Goal: Transaction & Acquisition: Subscribe to service/newsletter

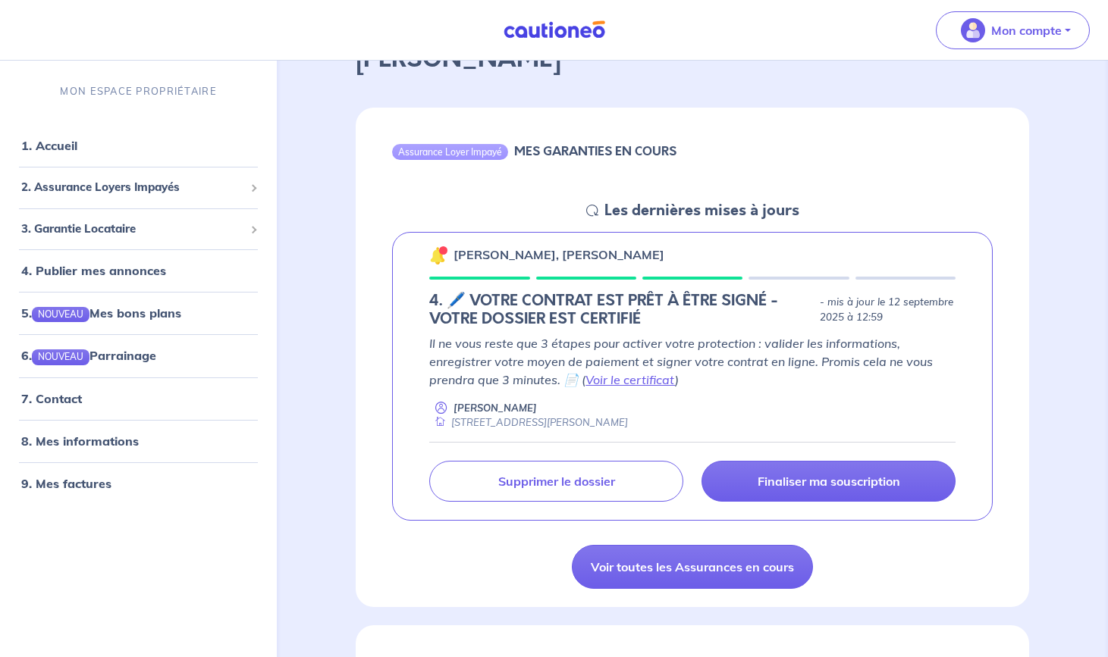
scroll to position [108, 0]
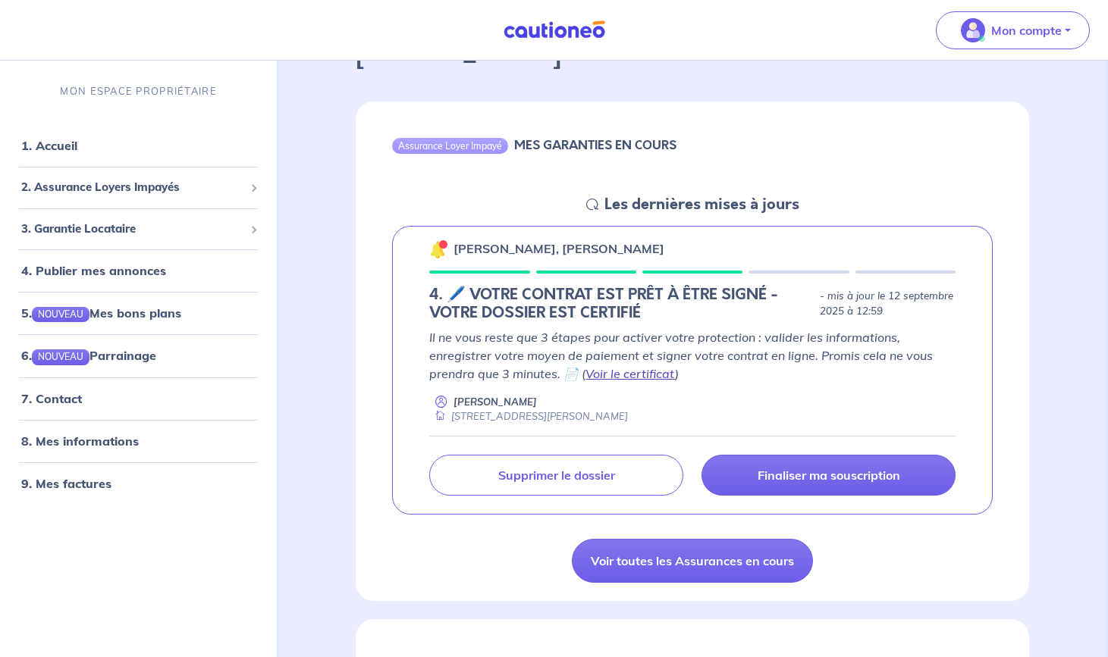
click at [635, 374] on link "Voir le certificat" at bounding box center [629, 373] width 89 height 15
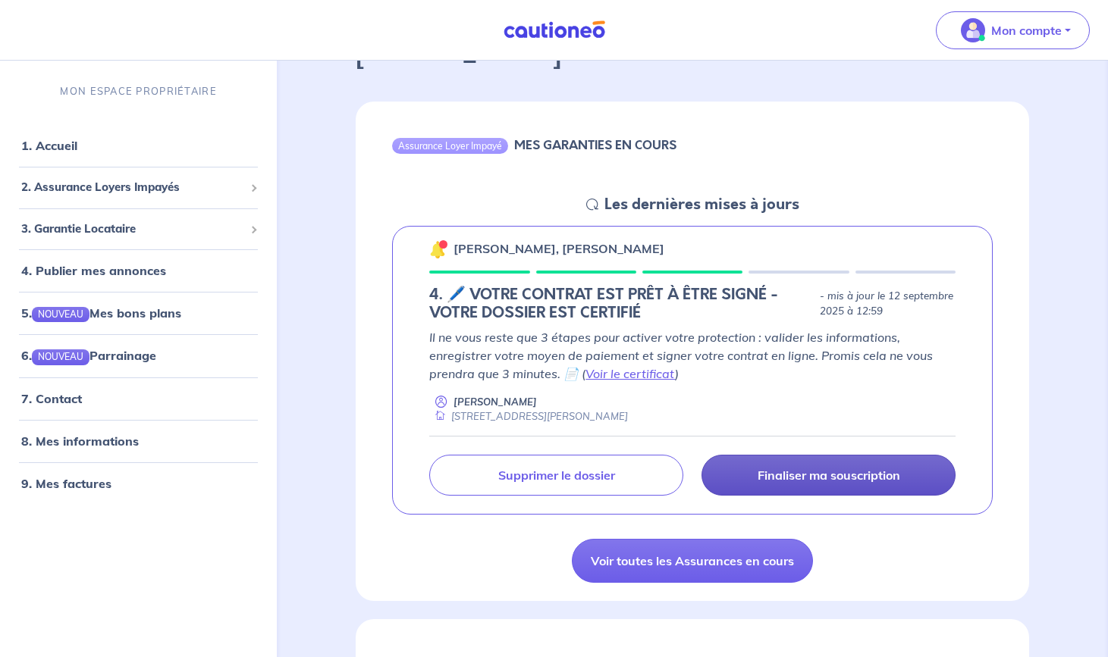
click at [832, 470] on p "Finaliser ma souscription" at bounding box center [828, 475] width 143 height 15
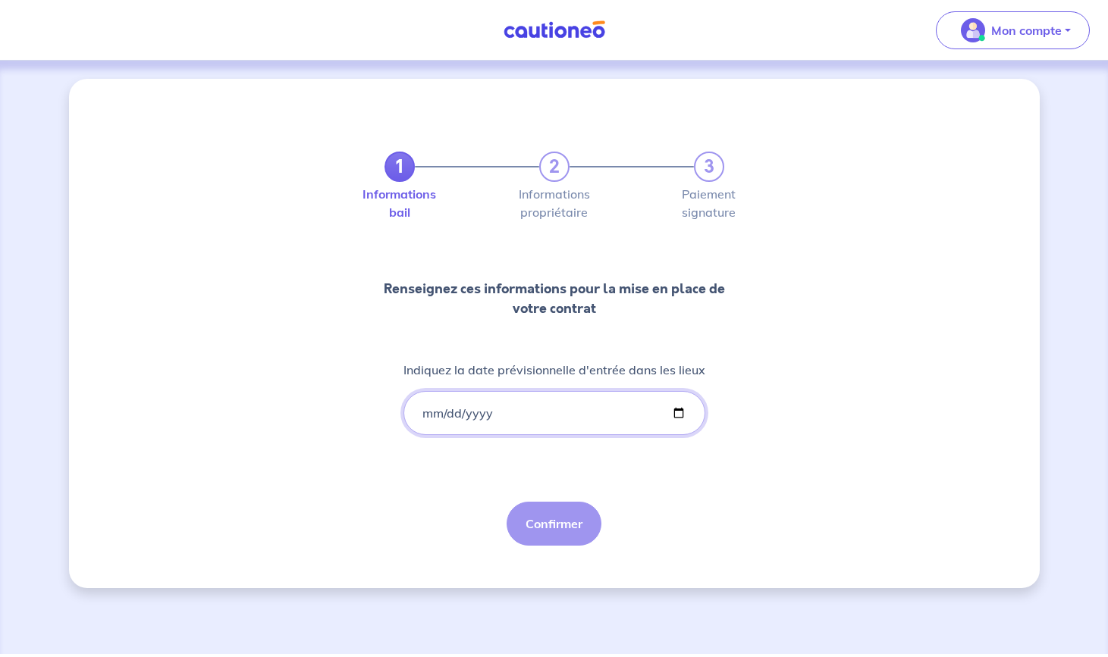
click at [431, 414] on input "Indiquez la date prévisionnelle d'entrée dans les lieux" at bounding box center [554, 413] width 302 height 44
type input "[DATE]"
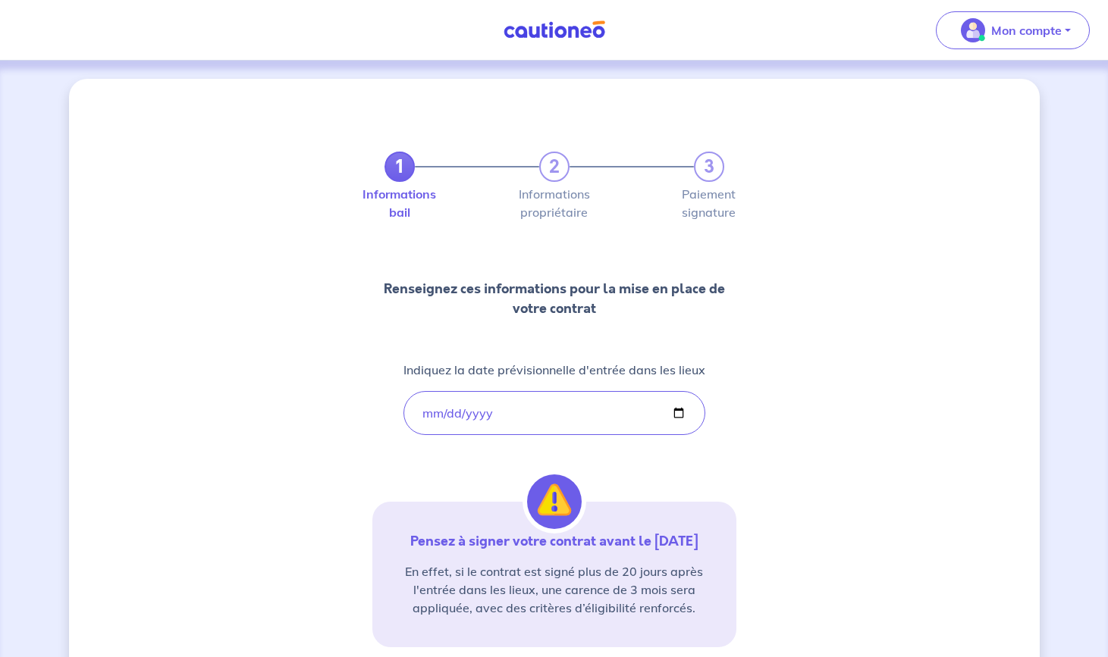
click at [906, 447] on div "1 2 3 Informations bail Informations propriétaire Paiement signature Renseignez…" at bounding box center [554, 446] width 970 height 734
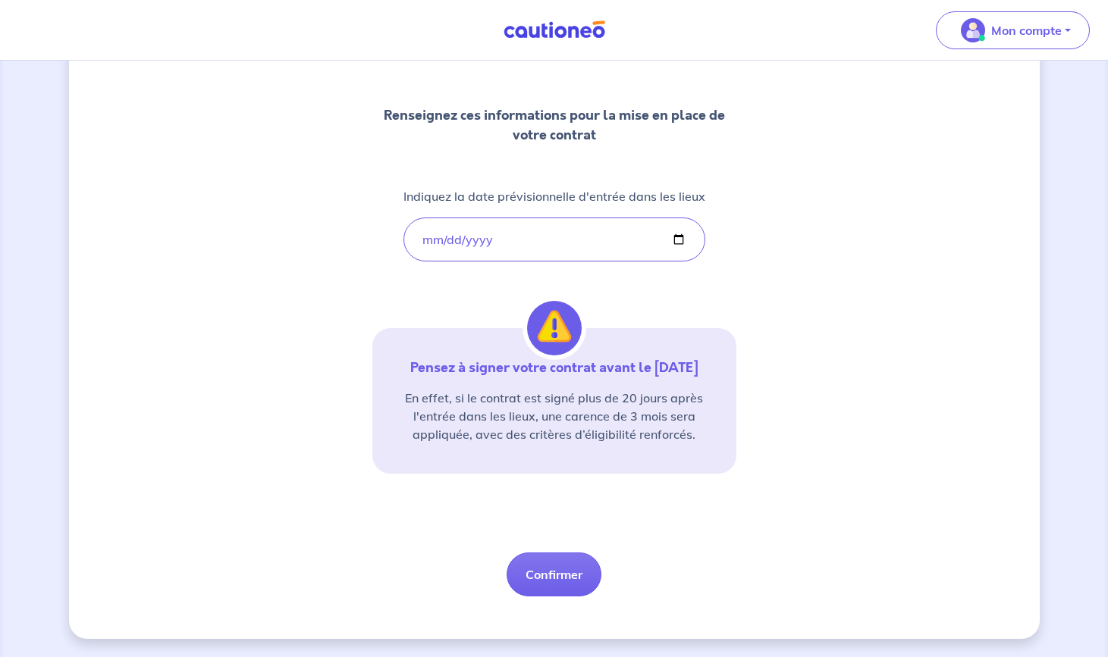
scroll to position [174, 0]
click at [562, 569] on button "Confirmer" at bounding box center [553, 575] width 95 height 44
select select "FR"
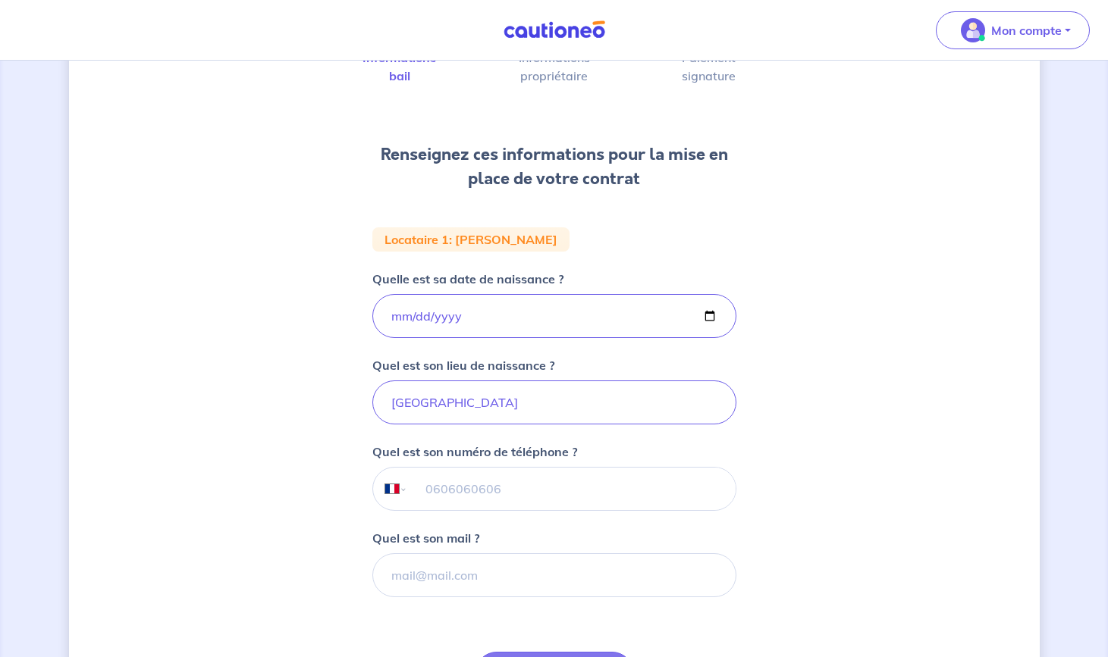
scroll to position [166, 0]
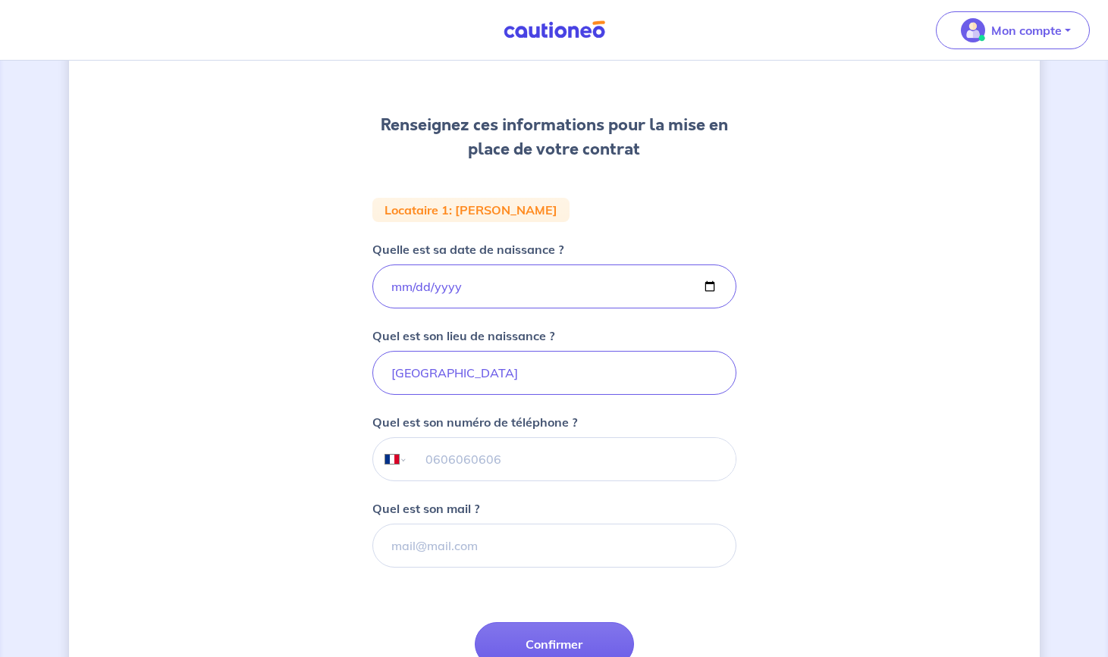
click at [513, 459] on input "tel" at bounding box center [571, 459] width 328 height 42
type input "06 83 48 99 82"
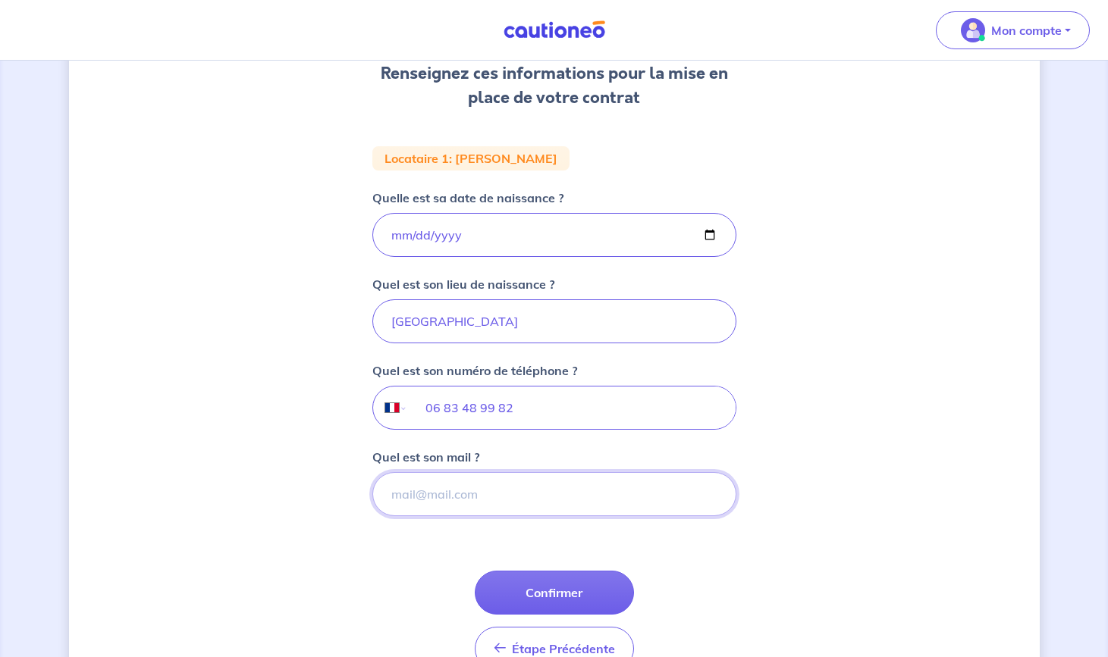
scroll to position [229, 0]
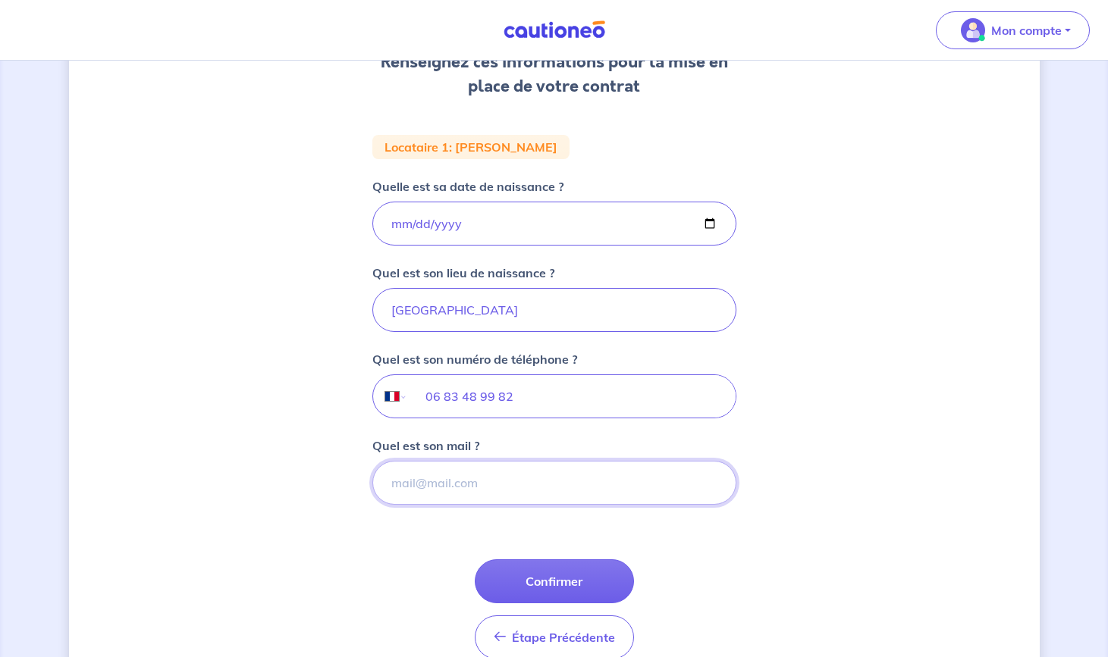
click at [465, 489] on input "Quel est son mail ?" at bounding box center [554, 483] width 364 height 44
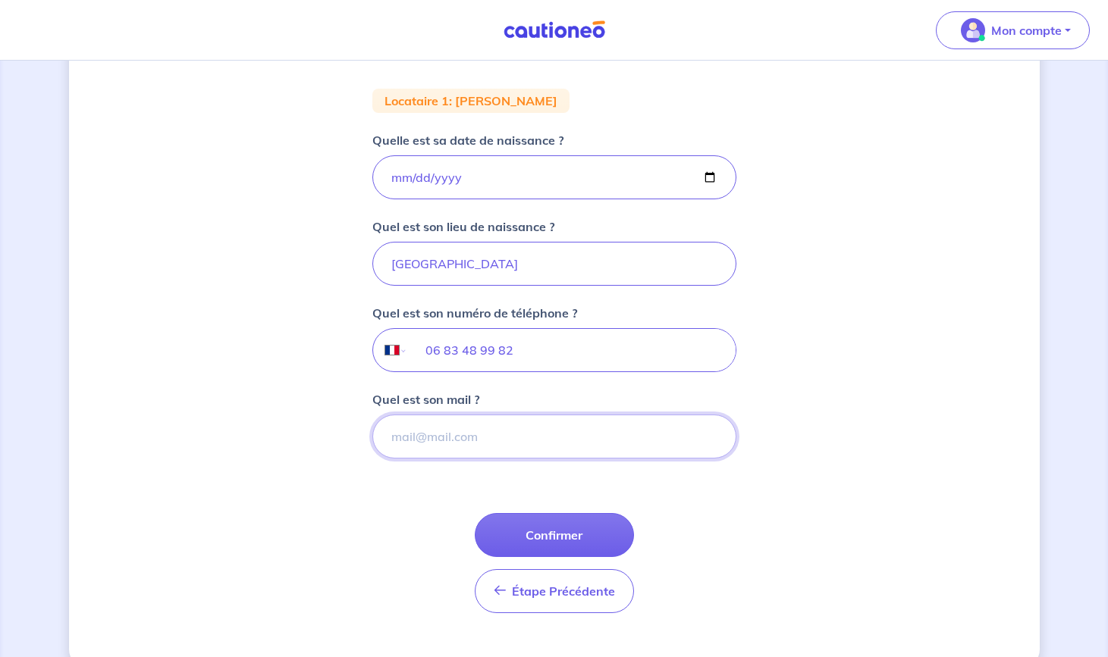
scroll to position [277, 0]
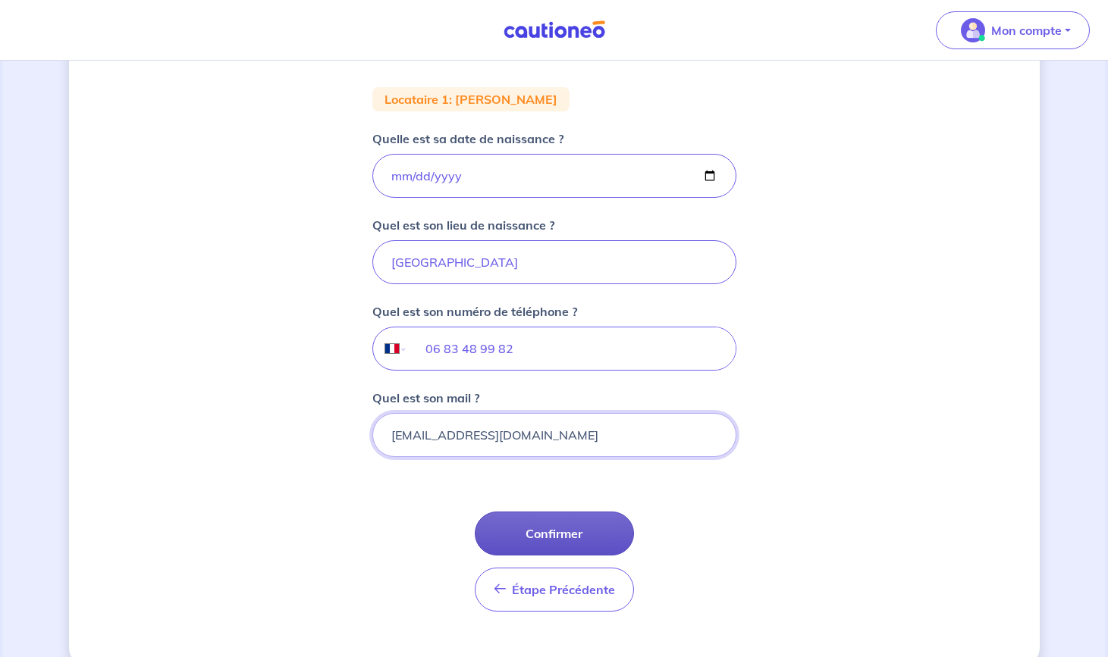
type input "[EMAIL_ADDRESS][DOMAIN_NAME]"
click at [550, 528] on button "Confirmer" at bounding box center [554, 534] width 159 height 44
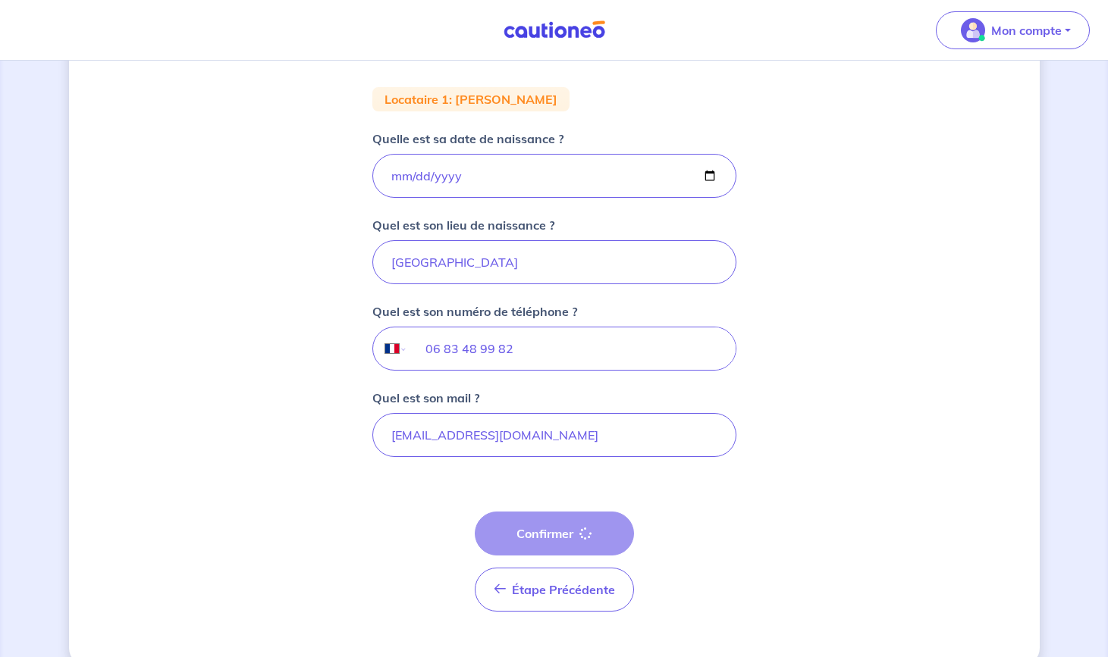
select select "FR"
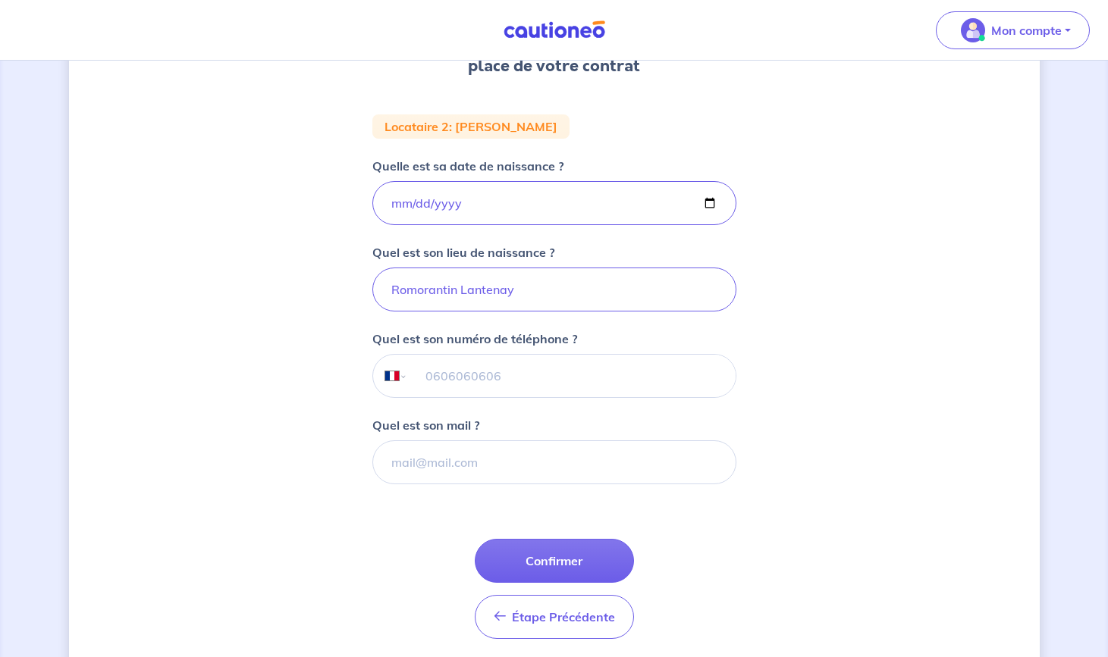
scroll to position [252, 0]
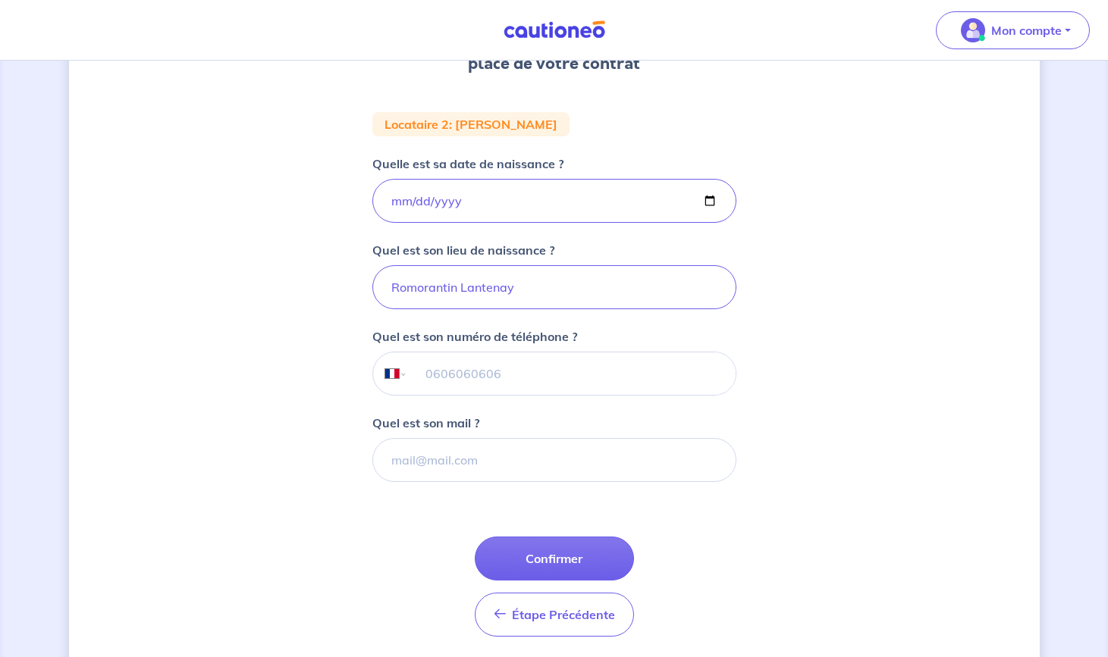
click at [482, 374] on input "tel" at bounding box center [571, 374] width 328 height 42
type input "07 80 44 22 43"
type input "c"
click at [542, 558] on button "Confirmer" at bounding box center [554, 559] width 159 height 44
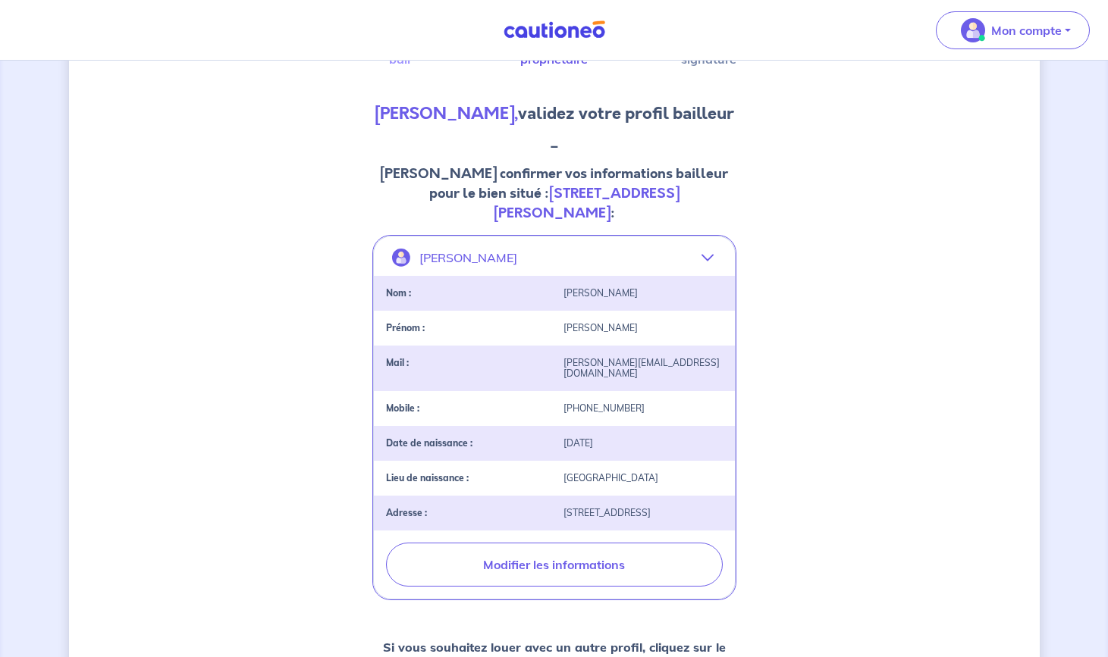
scroll to position [165, 0]
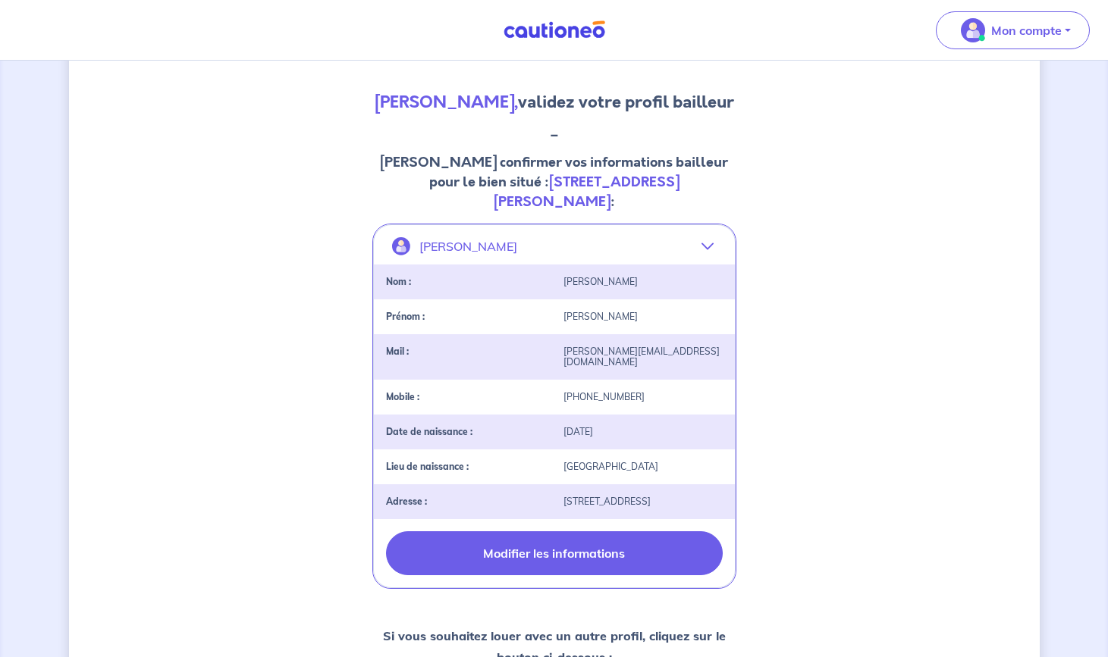
click at [578, 531] on button "Modifier les informations" at bounding box center [554, 553] width 337 height 44
select select "FR"
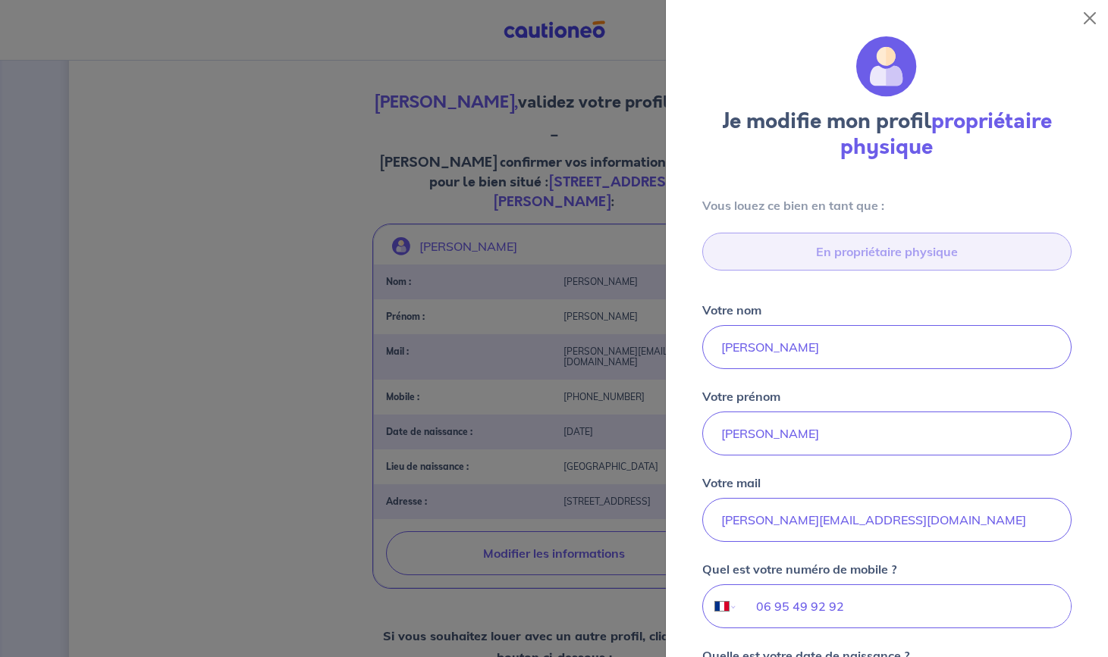
scroll to position [512, 0]
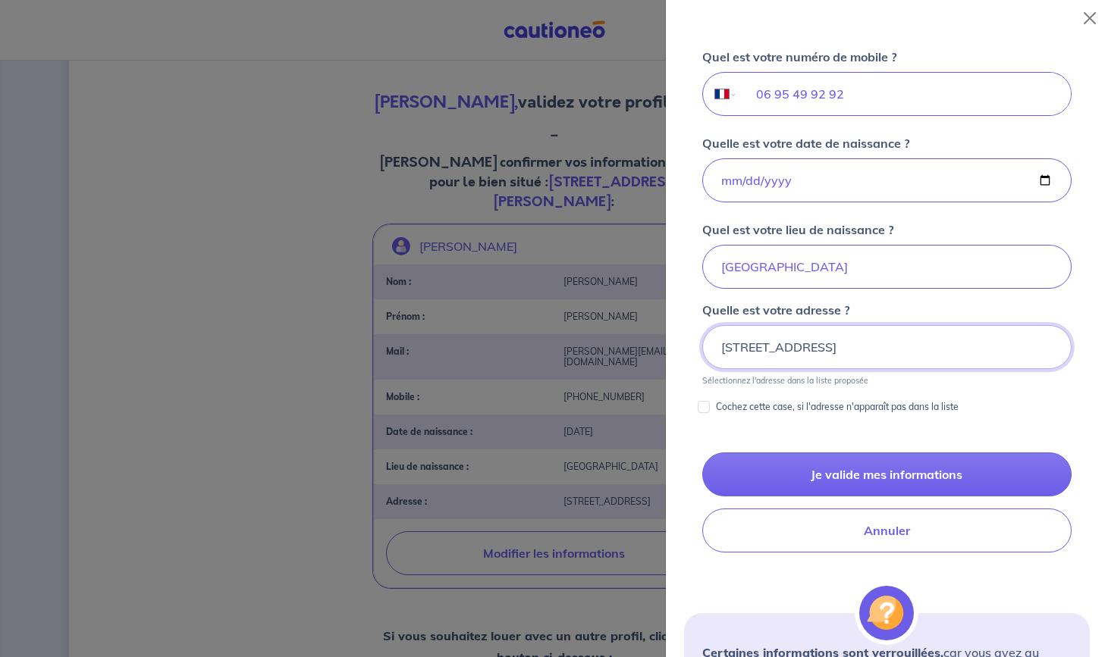
click at [733, 347] on input "[STREET_ADDRESS]" at bounding box center [886, 347] width 369 height 44
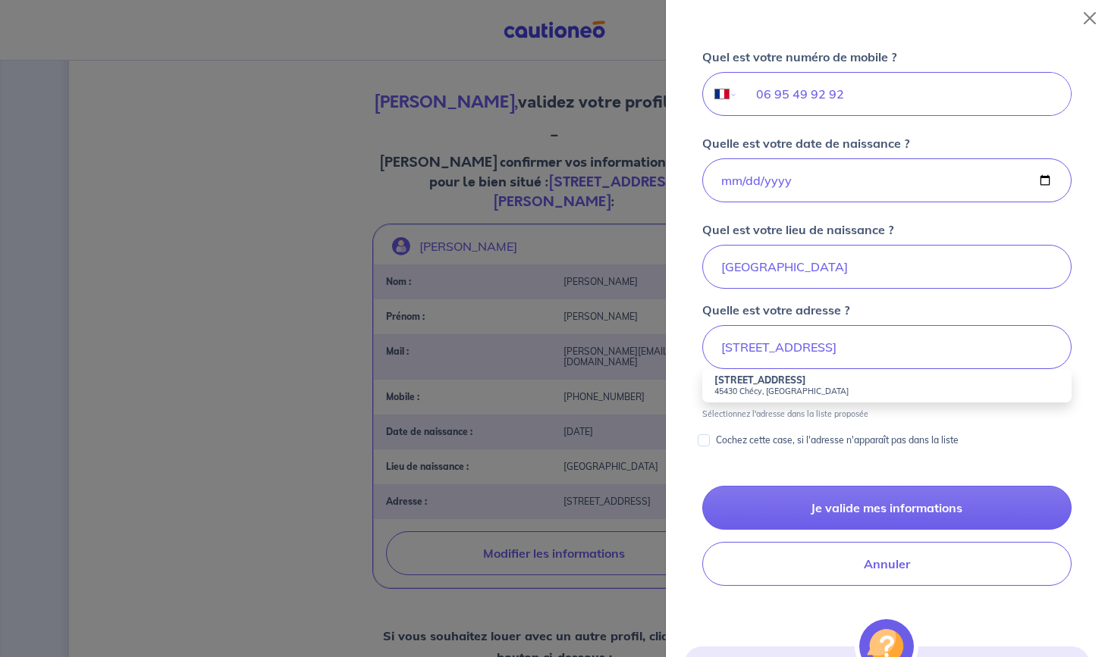
click at [774, 382] on strong "[STREET_ADDRESS]" at bounding box center [760, 380] width 92 height 11
type input "[STREET_ADDRESS]"
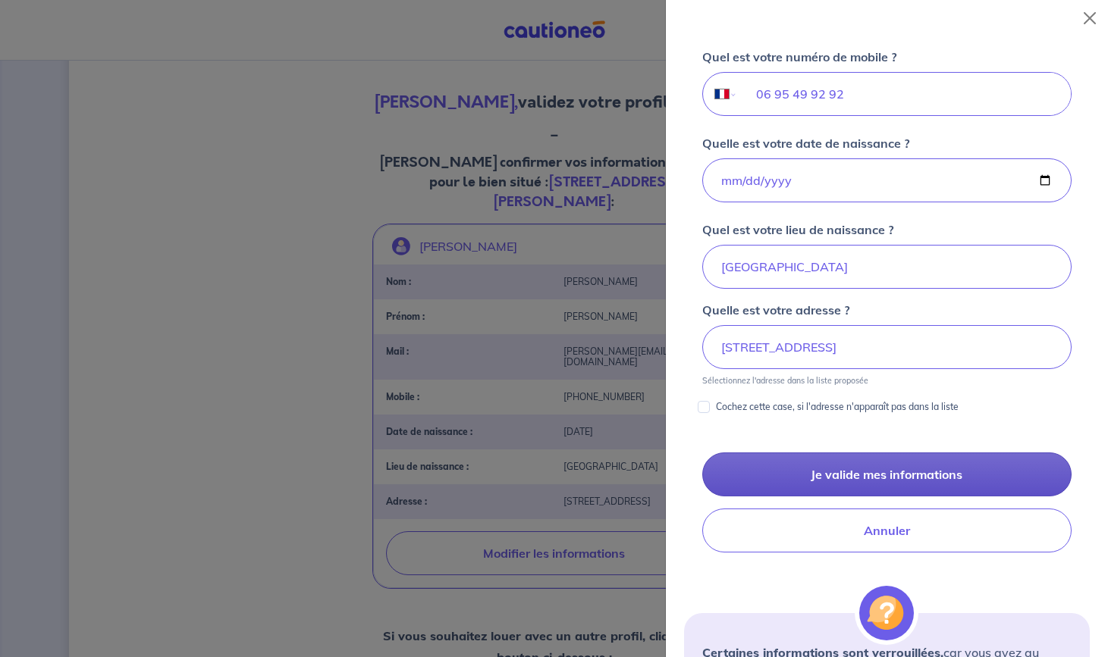
click at [864, 472] on button "Je valide mes informations" at bounding box center [886, 475] width 369 height 44
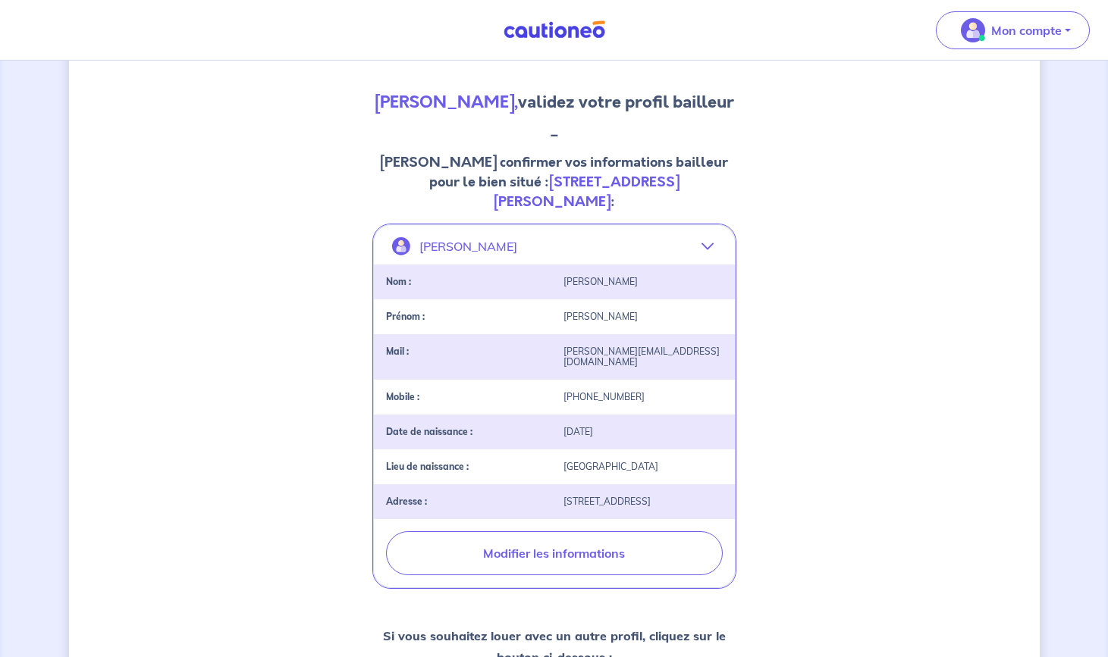
scroll to position [0, 0]
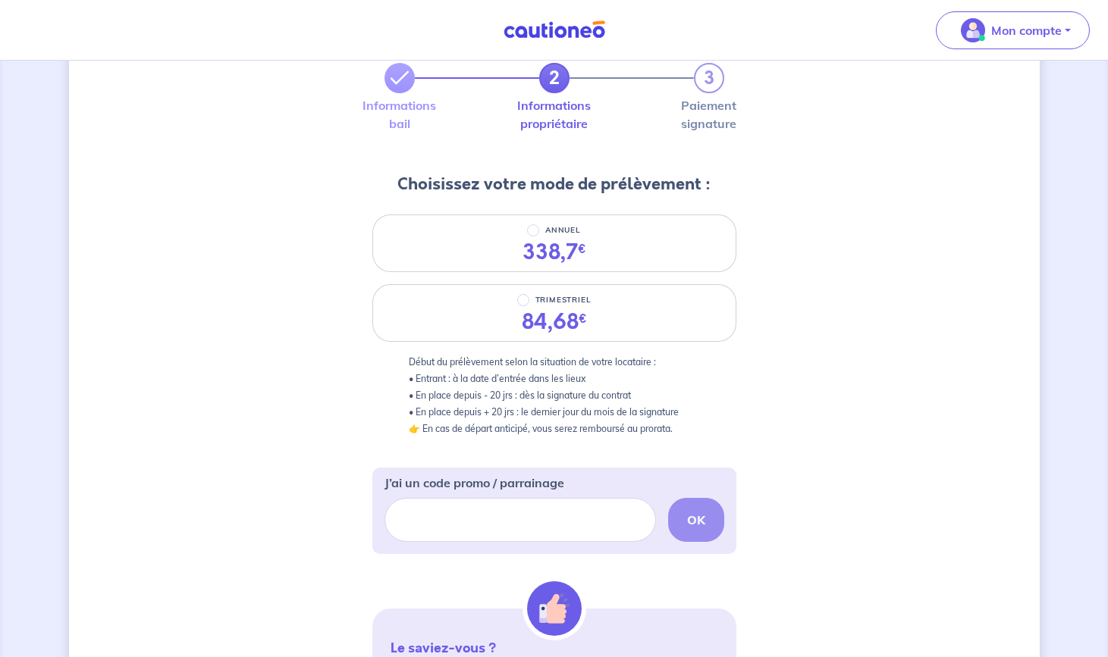
scroll to position [61, 0]
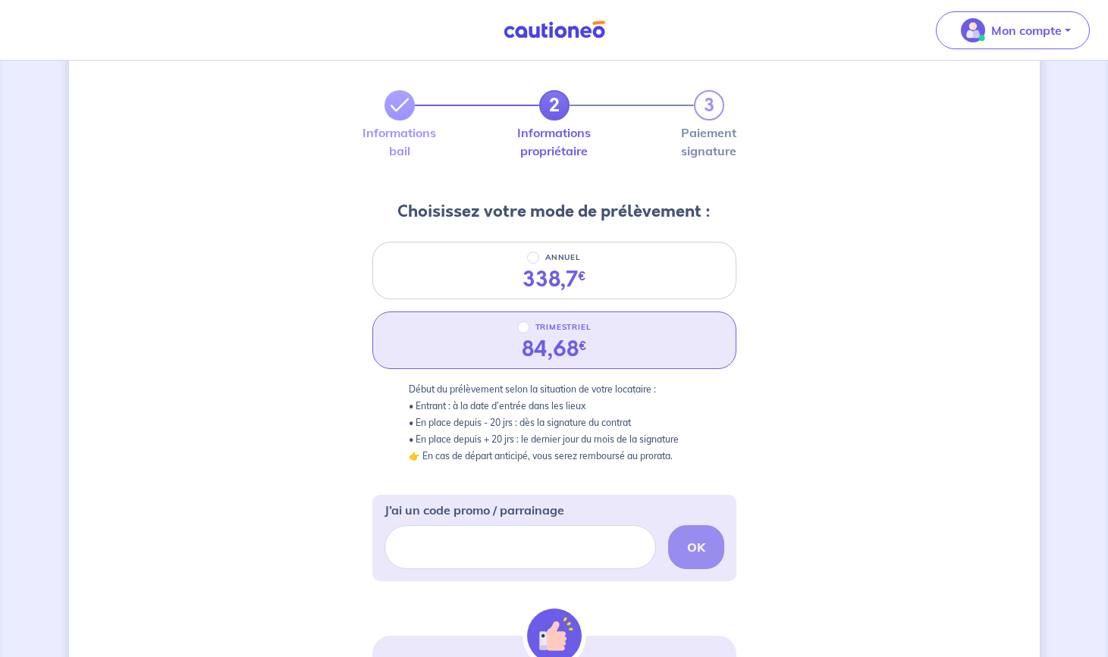
click at [521, 328] on input "TRIMESTRIEL" at bounding box center [523, 327] width 12 height 12
radio input "true"
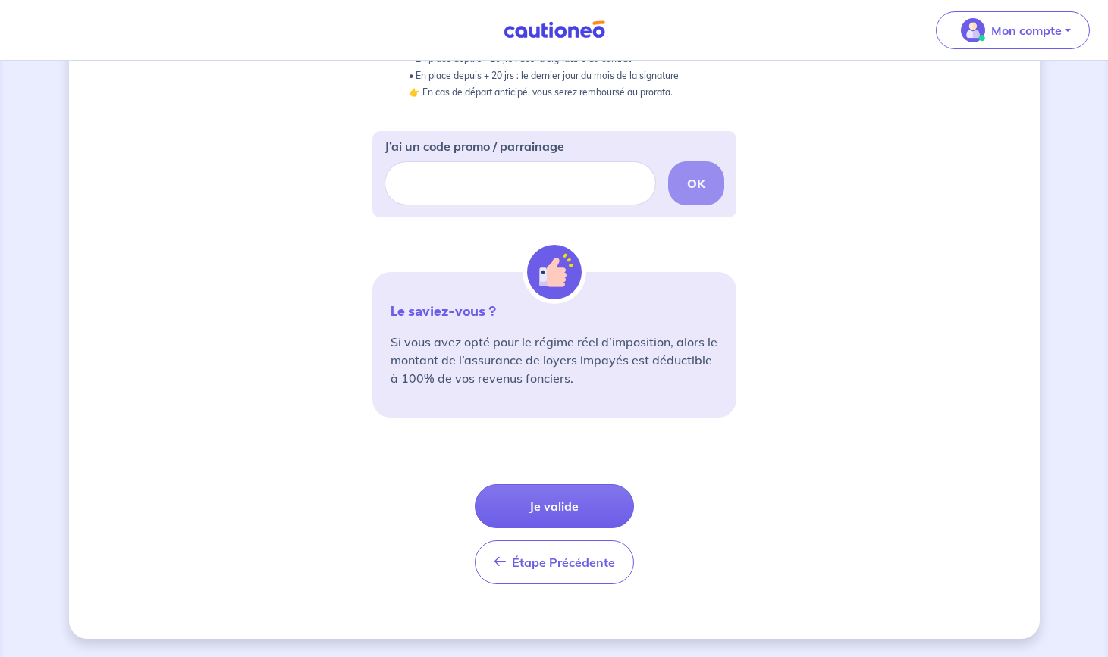
scroll to position [425, 0]
click at [550, 503] on button "Je valide" at bounding box center [554, 506] width 159 height 44
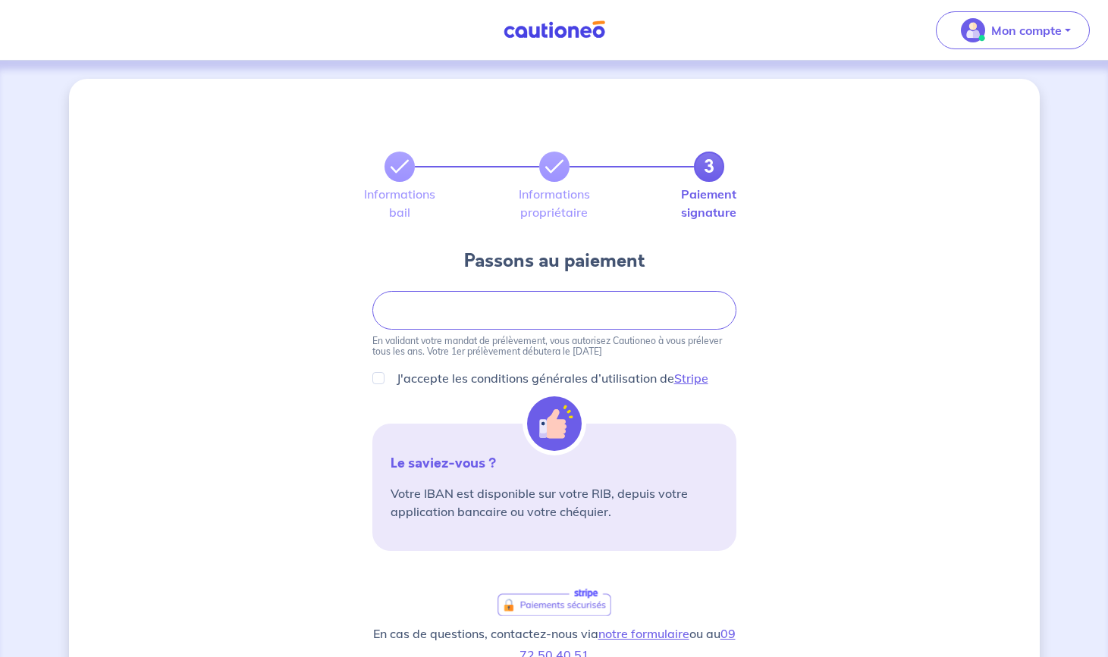
click at [381, 378] on input "J'accepte les conditions générales d’utilisation de Stripe" at bounding box center [378, 378] width 12 height 12
checkbox input "true"
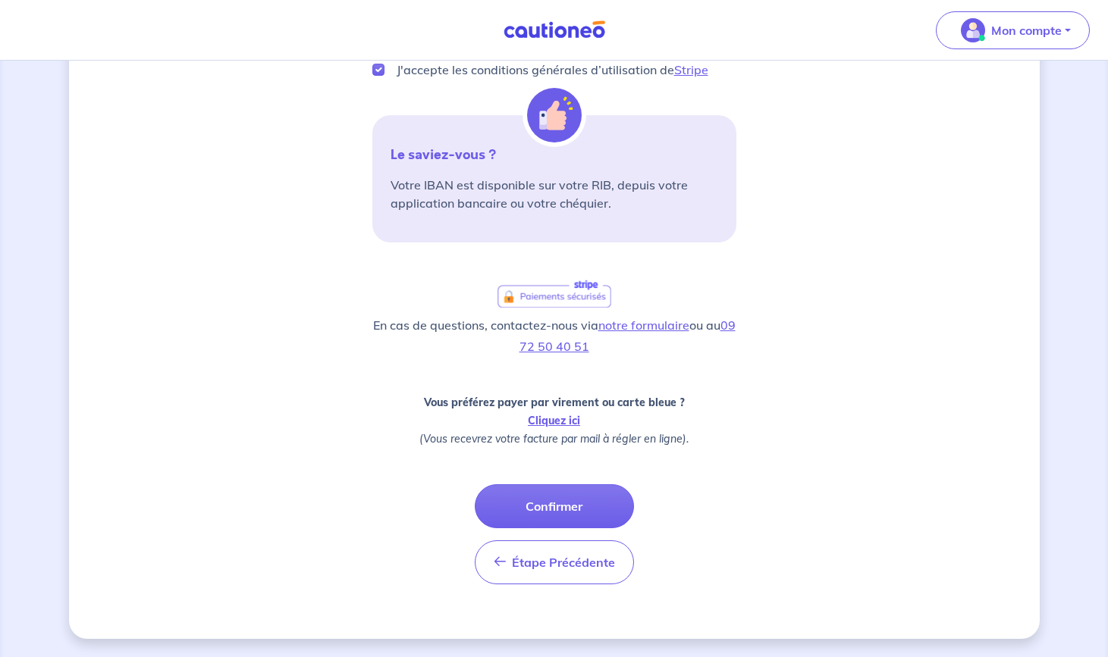
scroll to position [309, 0]
click at [561, 503] on button "Confirmer" at bounding box center [554, 506] width 159 height 44
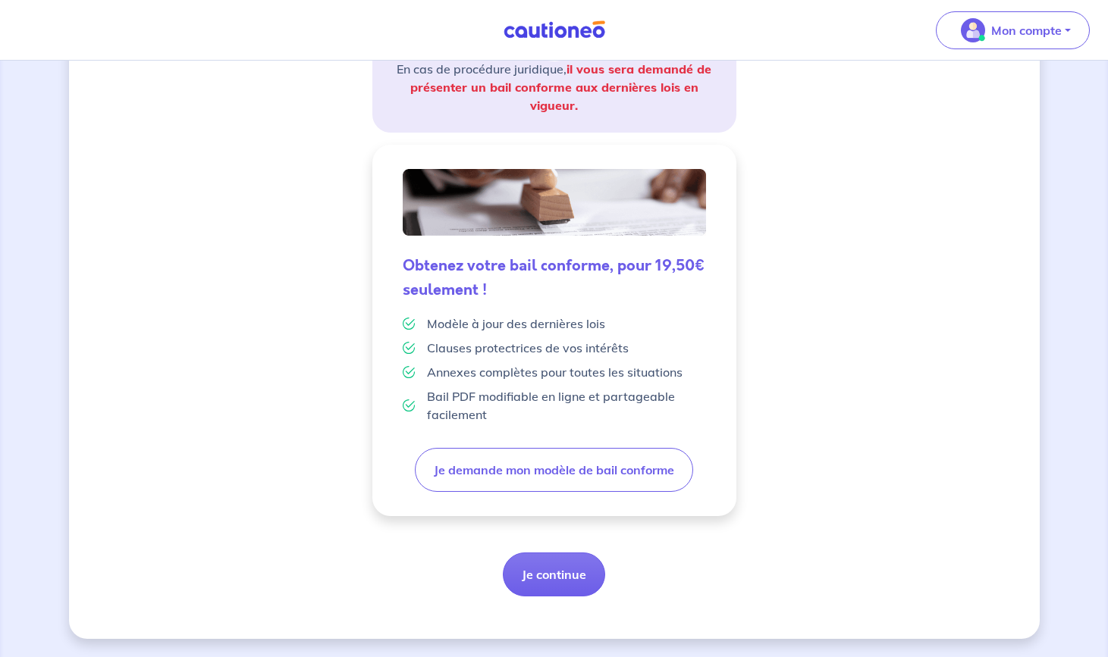
scroll to position [298, 0]
click at [544, 581] on button "Je continue" at bounding box center [554, 575] width 102 height 44
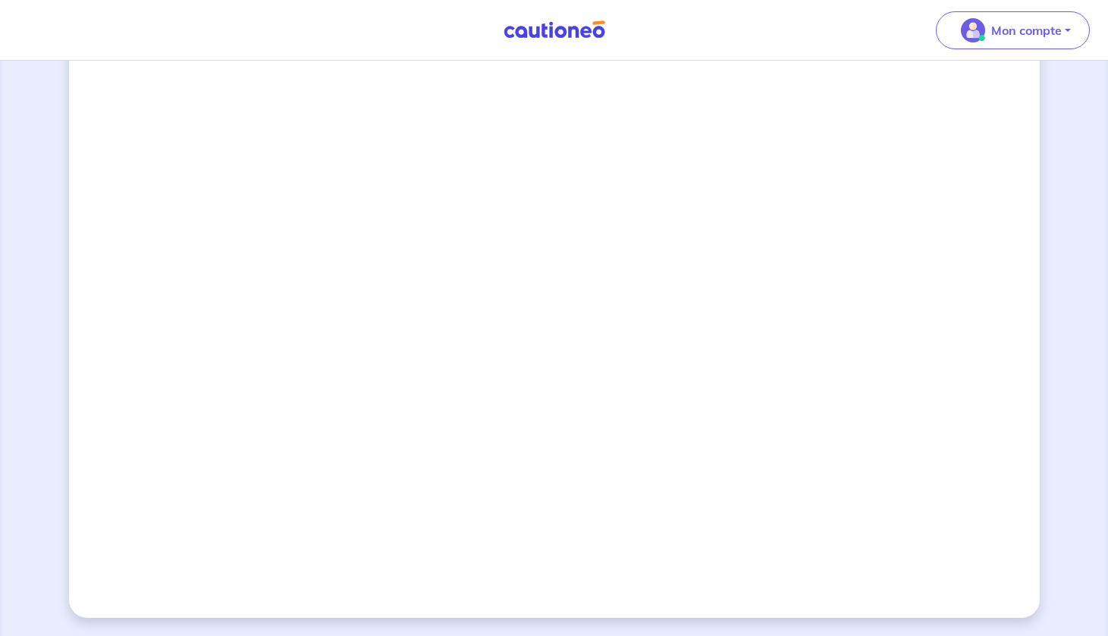
scroll to position [1262, 0]
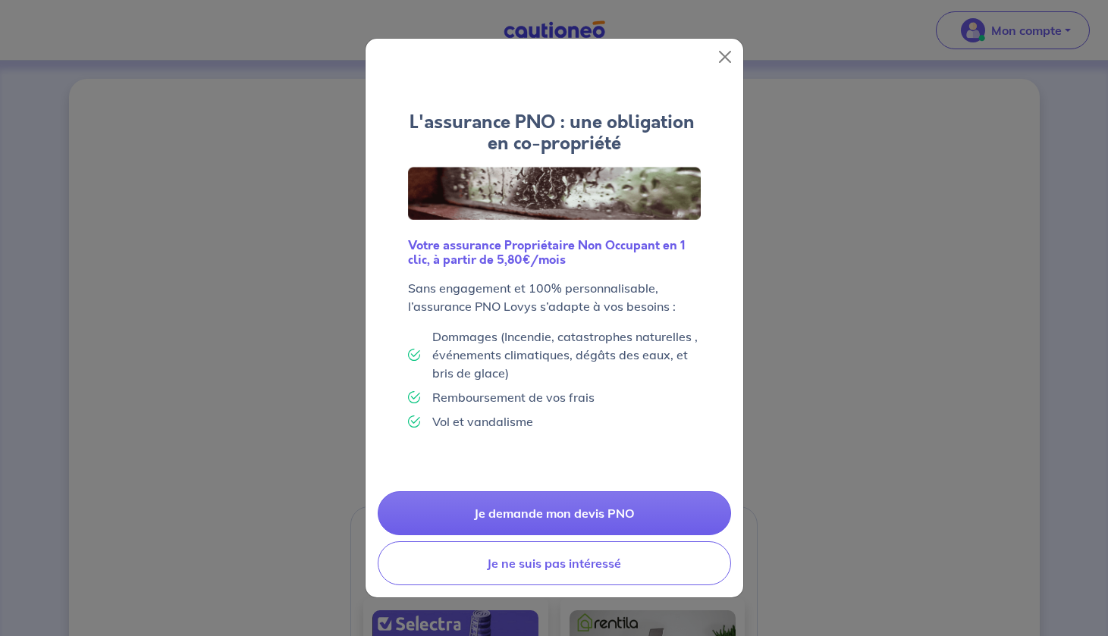
click at [726, 53] on button "Close" at bounding box center [725, 57] width 24 height 24
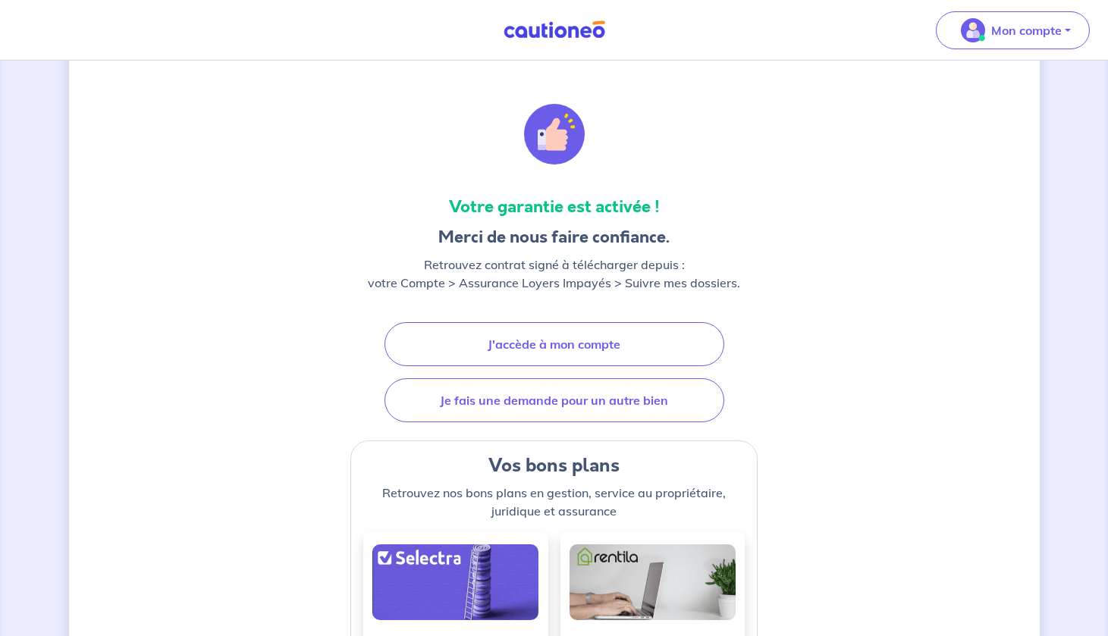
scroll to position [65, 0]
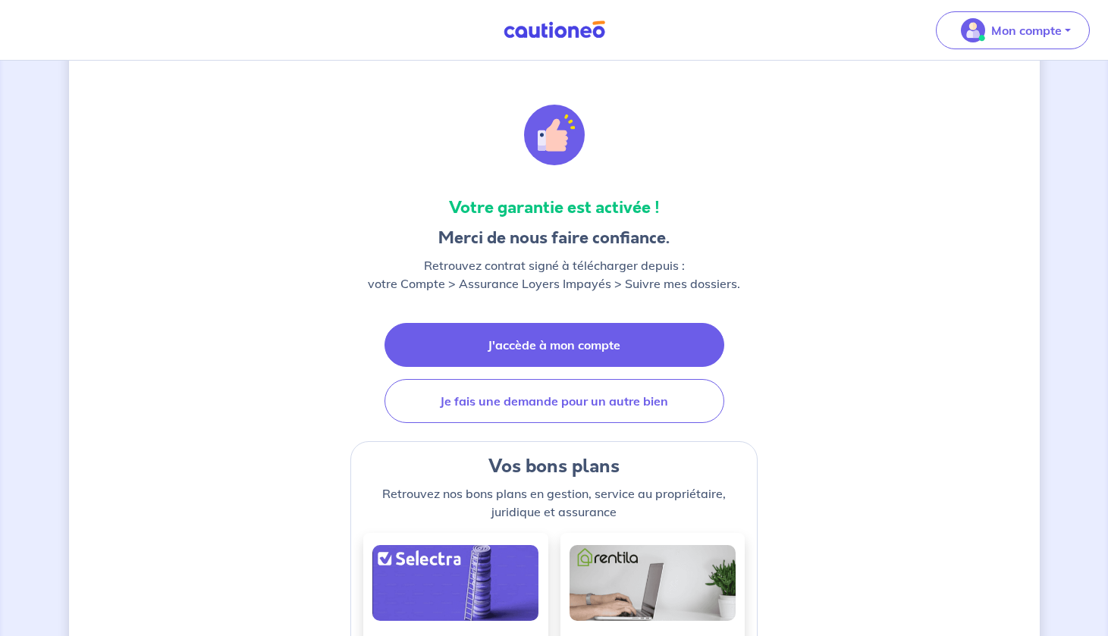
click at [544, 344] on link "J'accède à mon compte" at bounding box center [554, 345] width 340 height 44
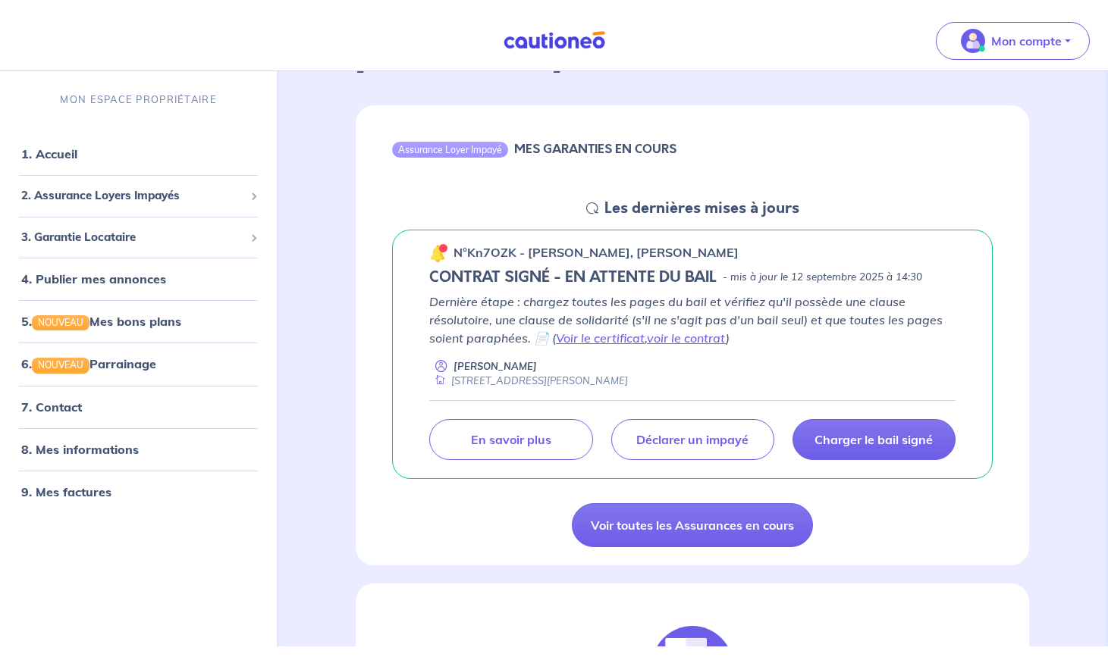
scroll to position [110, 0]
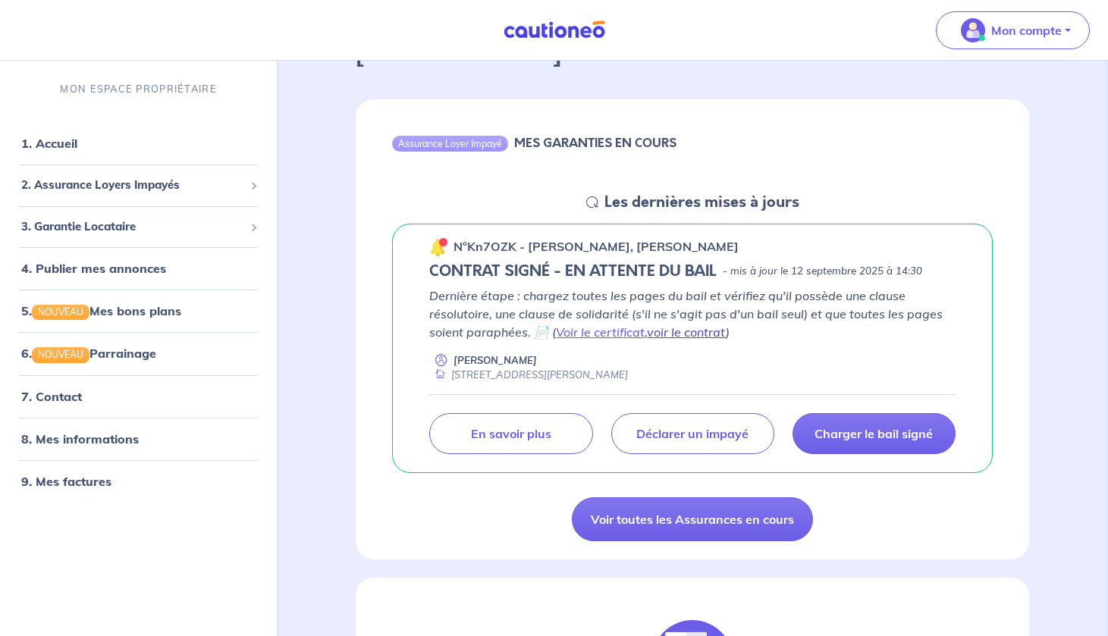
click at [685, 334] on link "voir le contrat" at bounding box center [686, 331] width 79 height 15
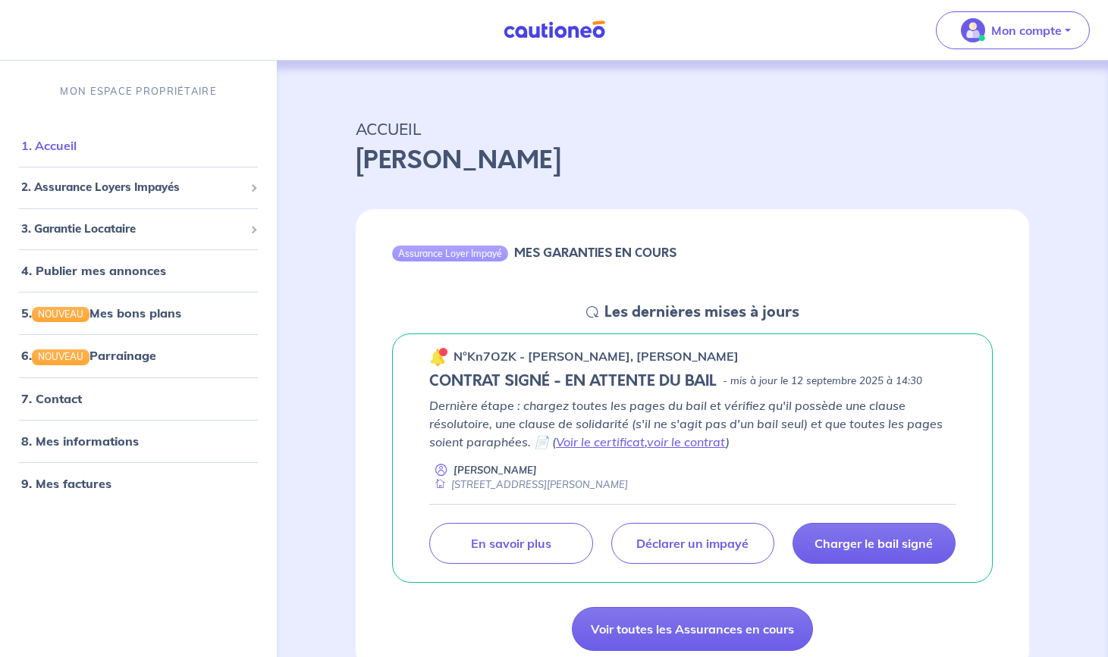
scroll to position [0, 0]
click at [60, 147] on link "1. Accueil" at bounding box center [48, 145] width 55 height 15
click at [958, 26] on p "Mon compte" at bounding box center [1026, 30] width 71 height 18
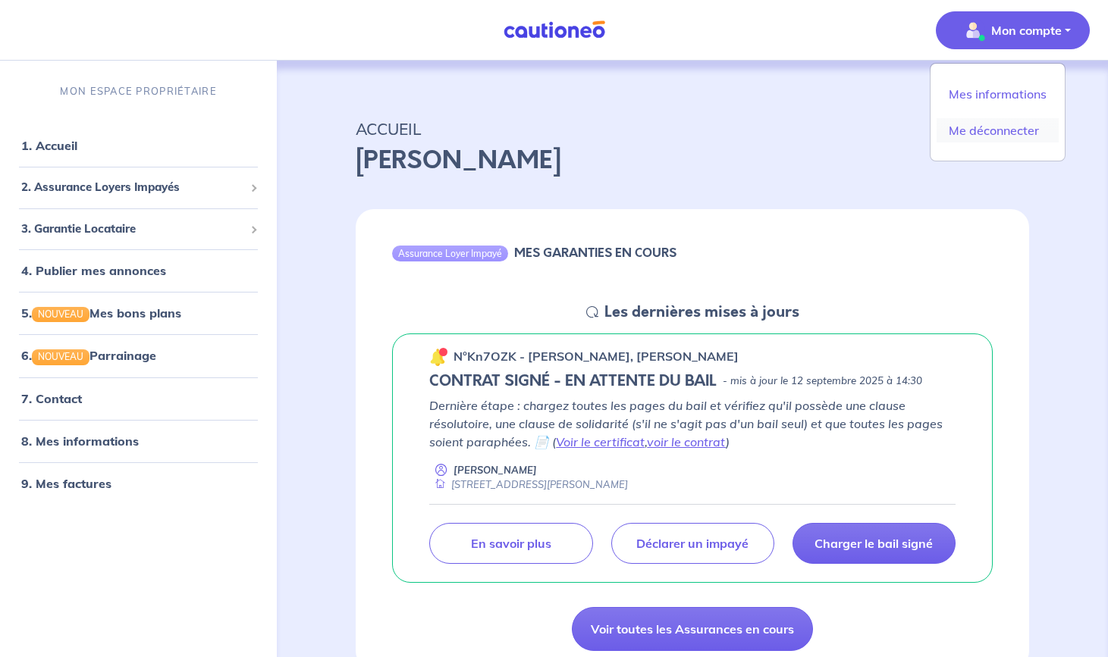
click at [958, 131] on link "Me déconnecter" at bounding box center [997, 130] width 122 height 24
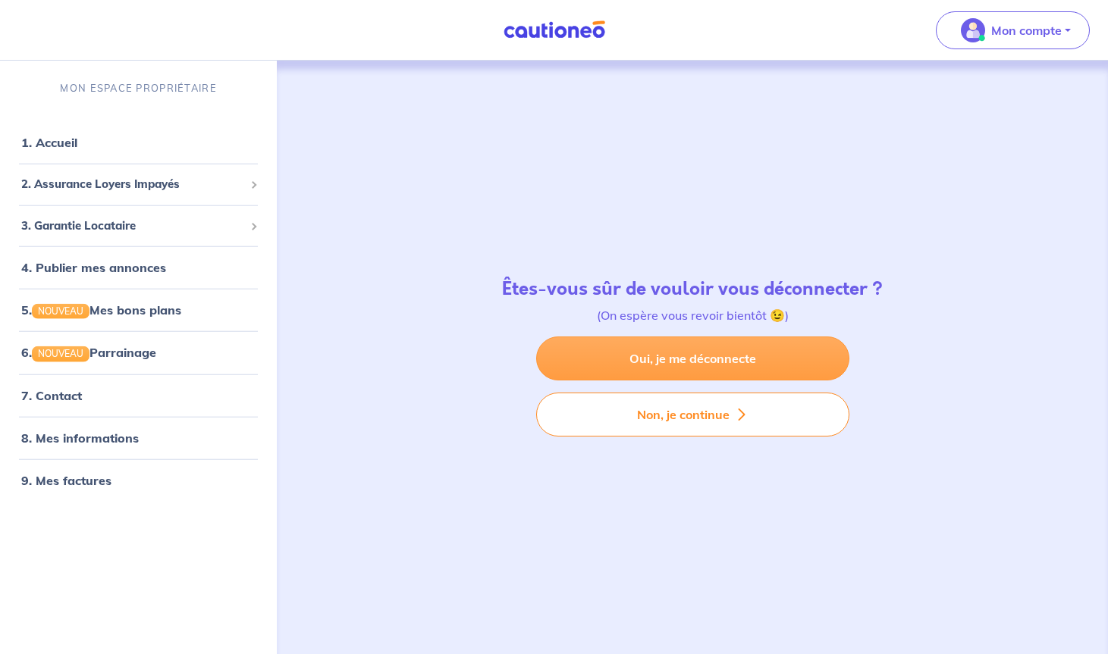
click at [713, 356] on link "Oui, je me déconnecte" at bounding box center [692, 359] width 313 height 44
